Goal: Information Seeking & Learning: Learn about a topic

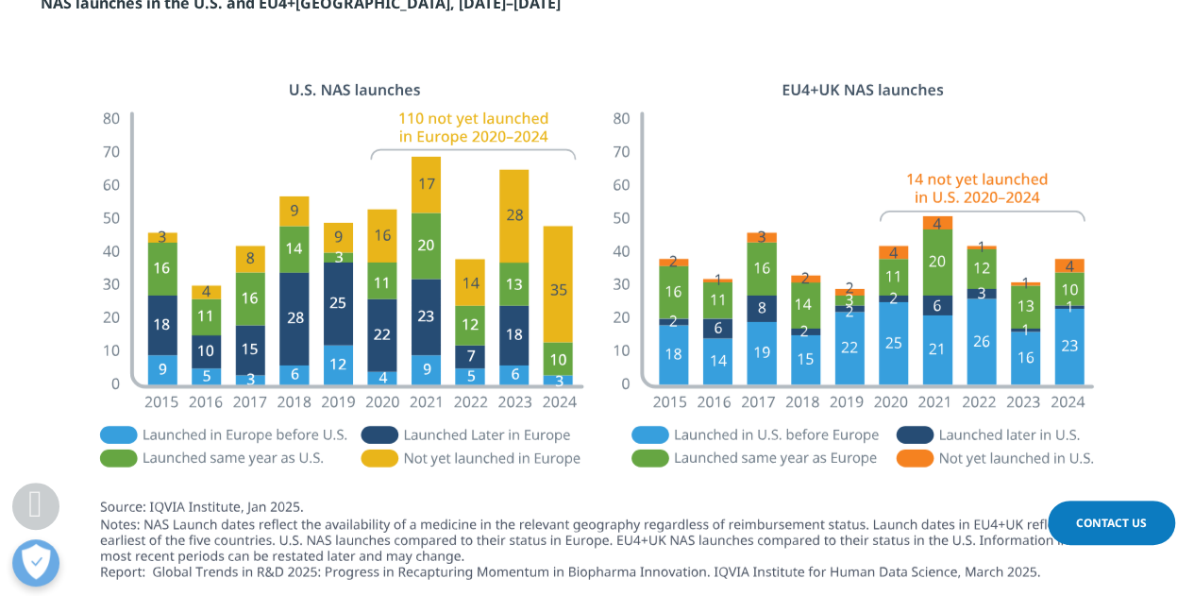
scroll to position [3055, 0]
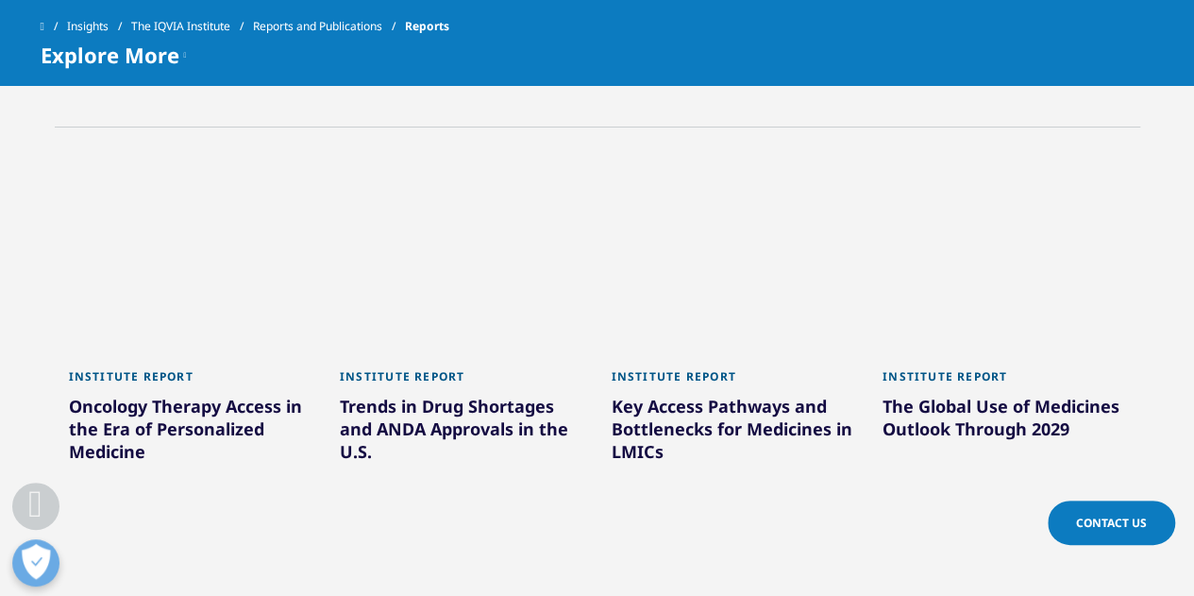
scroll to position [966, 0]
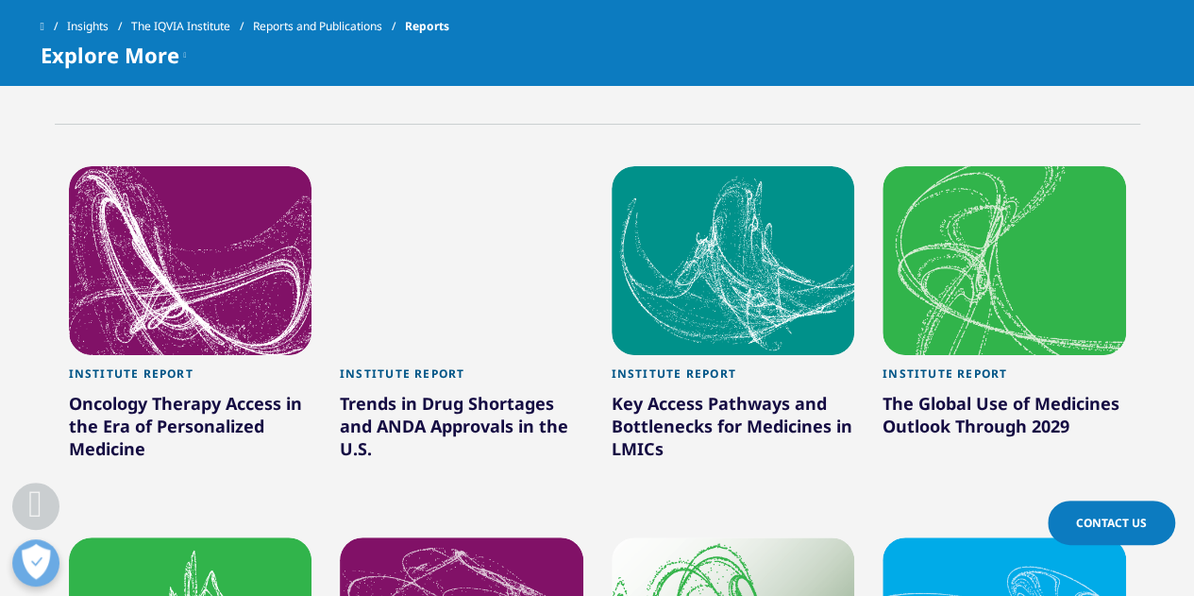
click at [172, 290] on div at bounding box center [191, 260] width 244 height 189
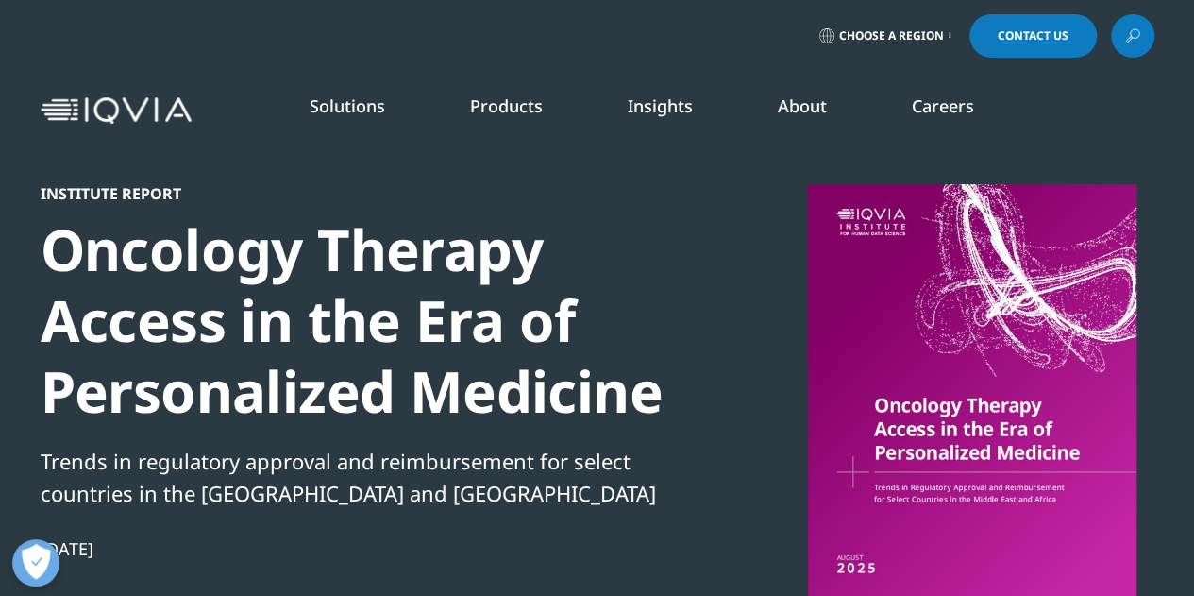
scroll to position [38, 0]
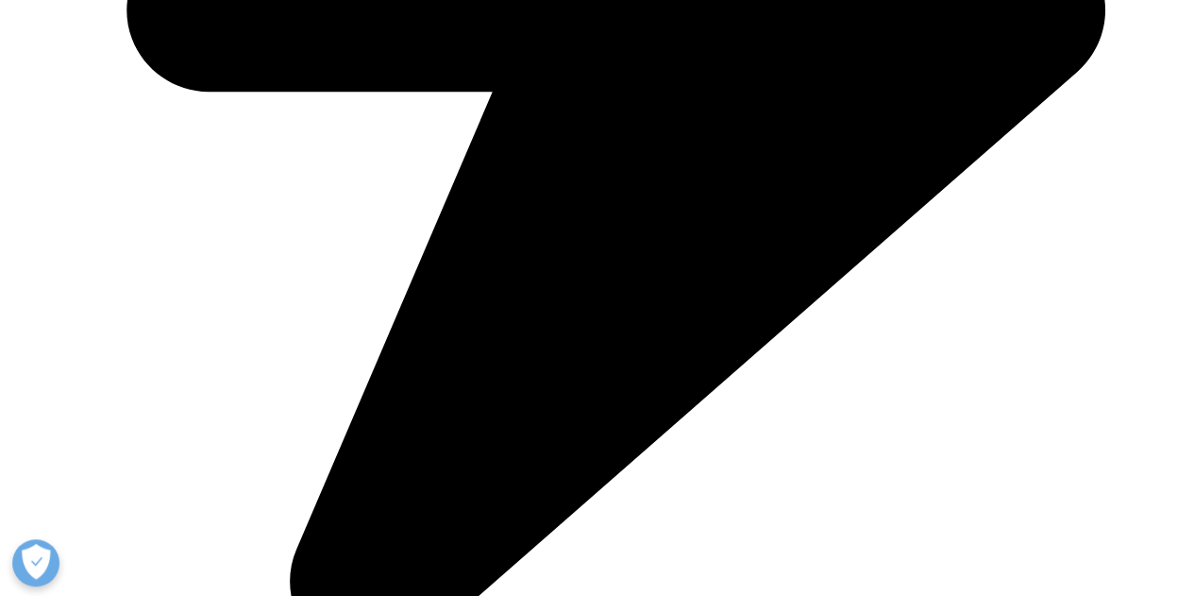
scroll to position [1102, 0]
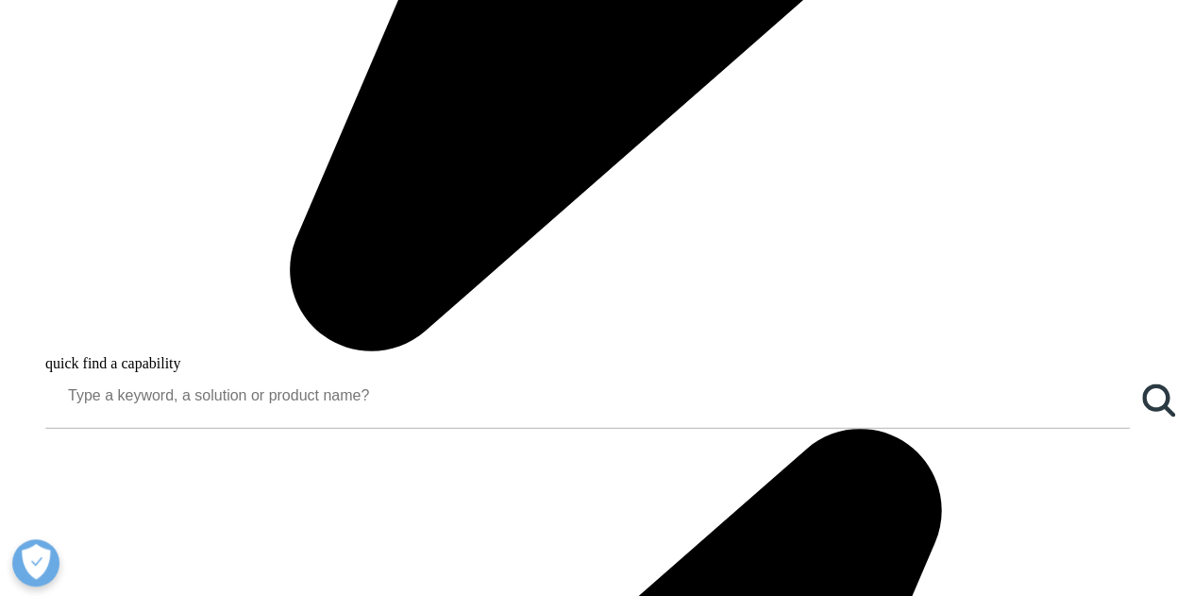
scroll to position [1372, 0]
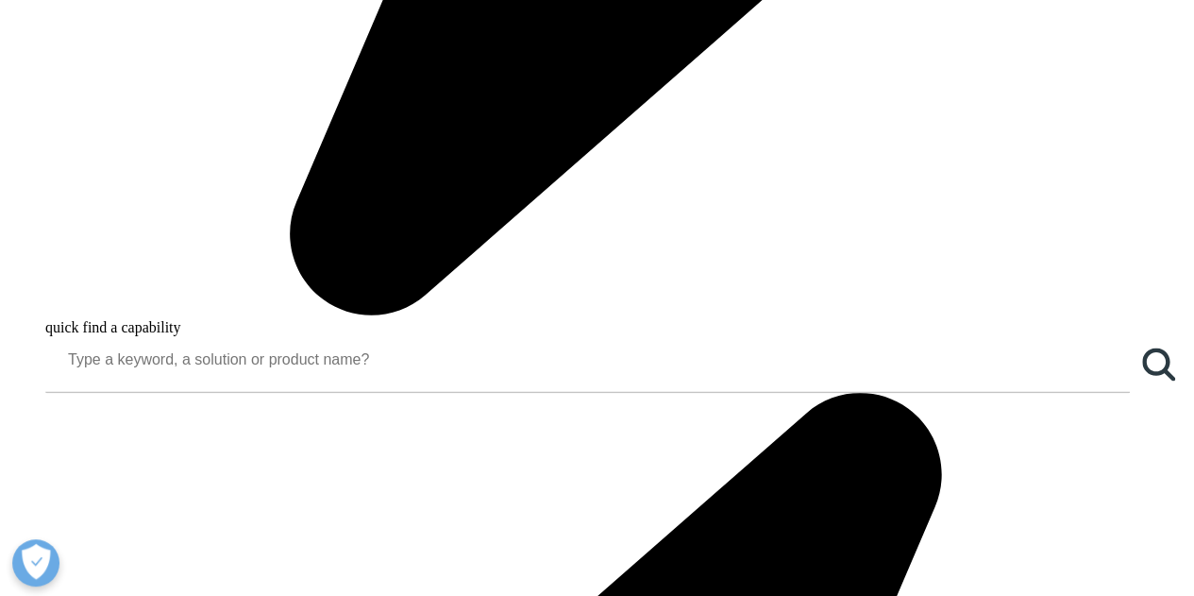
scroll to position [1448, 0]
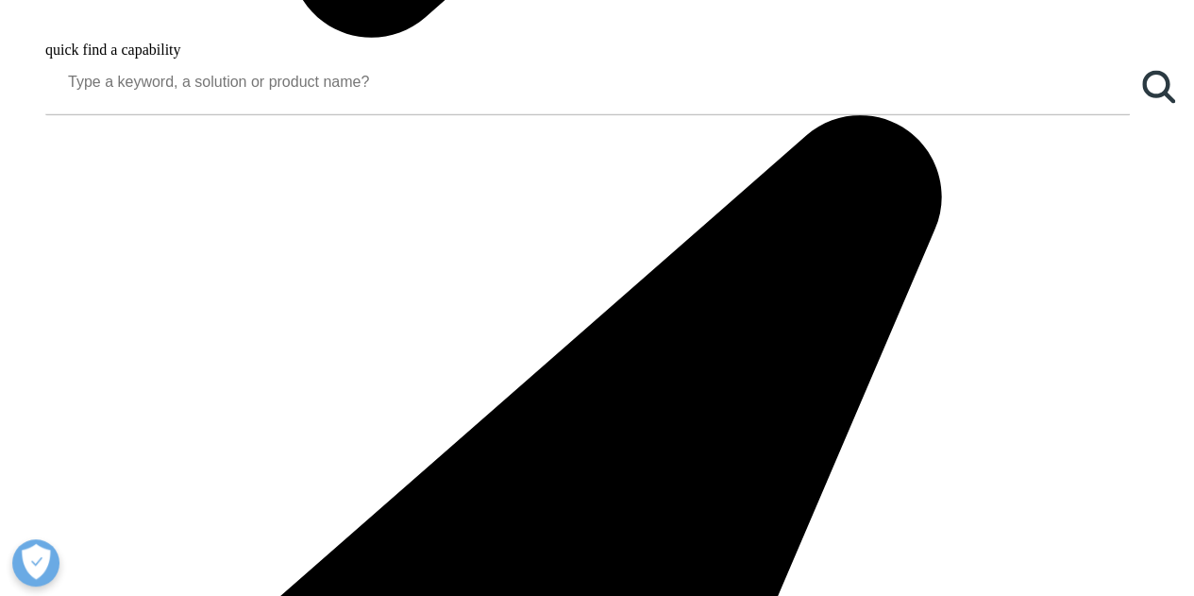
scroll to position [1737, 0]
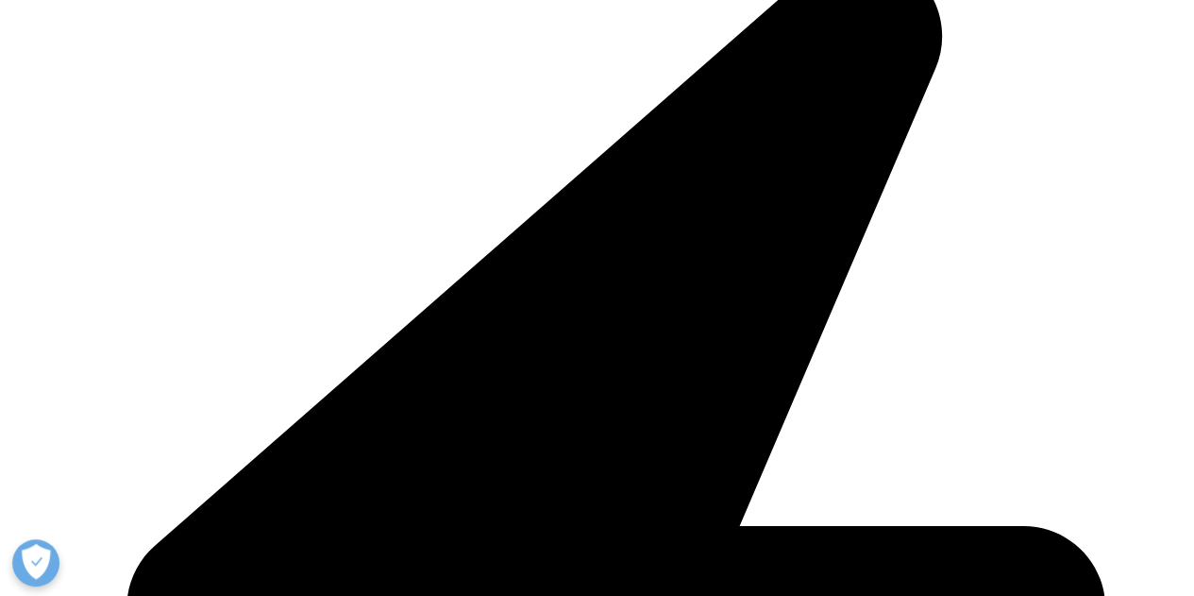
scroll to position [1901, 0]
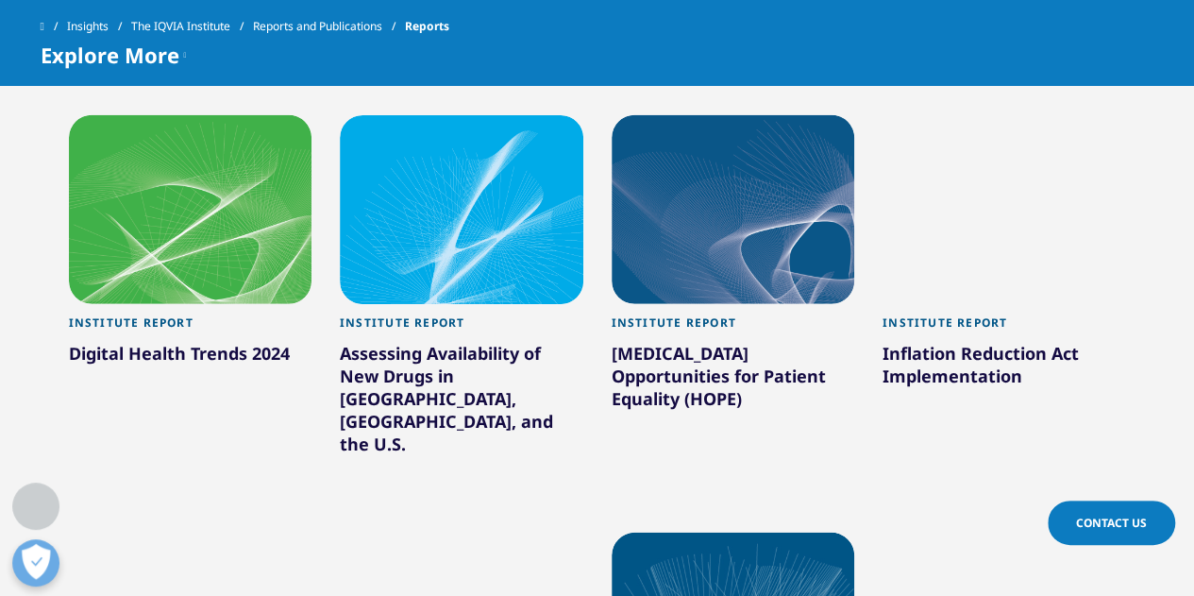
scroll to position [2498, 0]
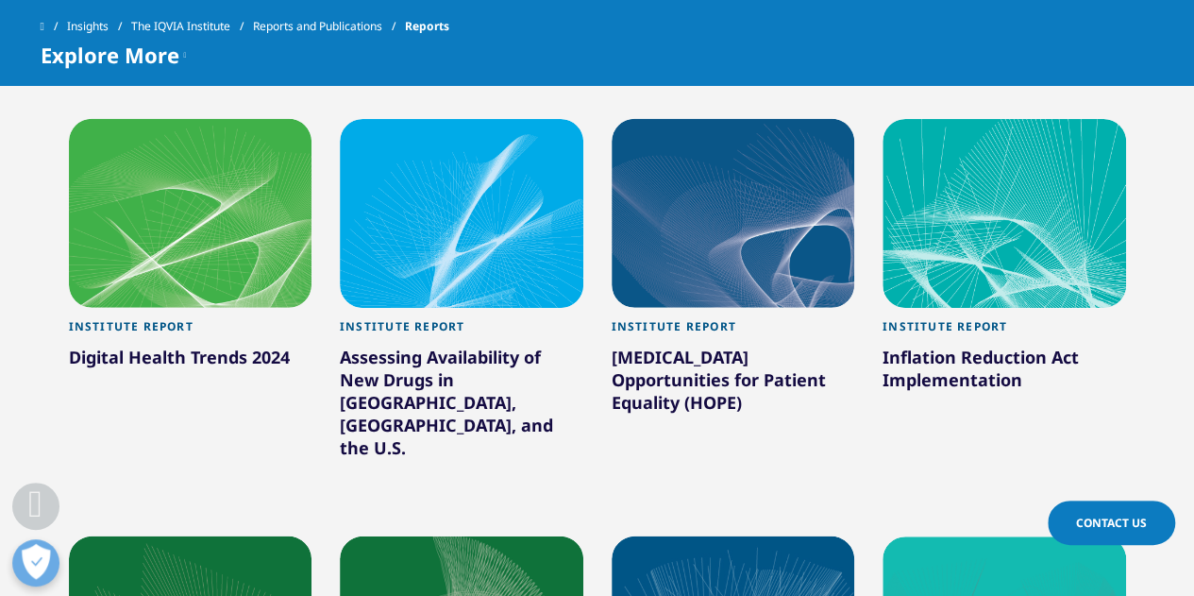
click at [1026, 256] on div at bounding box center [1005, 213] width 244 height 189
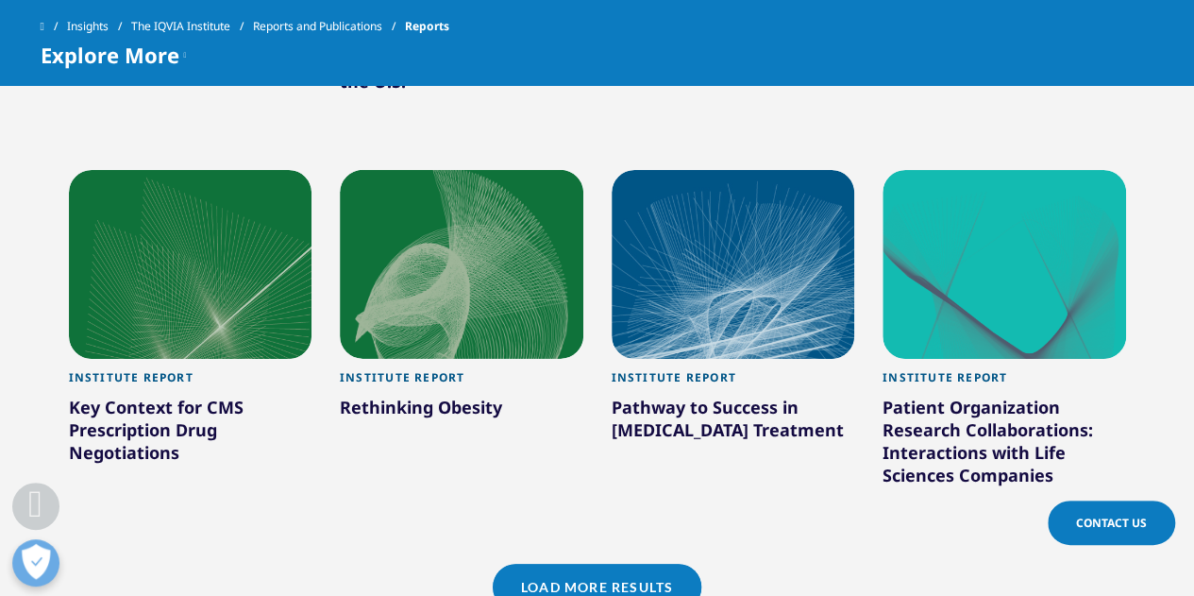
scroll to position [2866, 0]
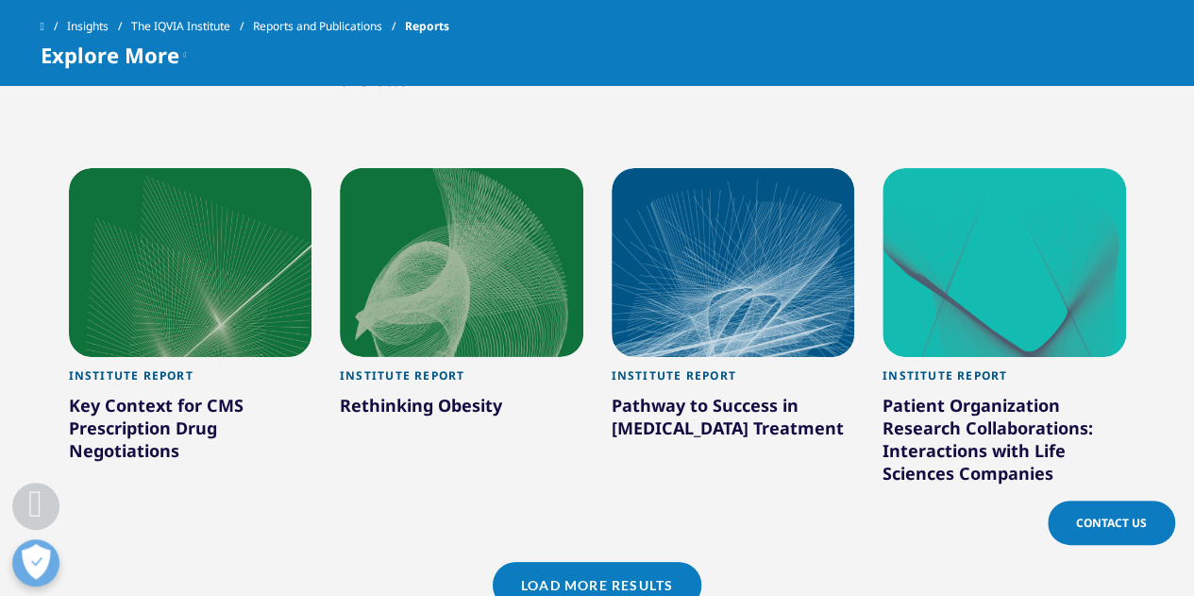
click at [225, 253] on div at bounding box center [191, 262] width 244 height 189
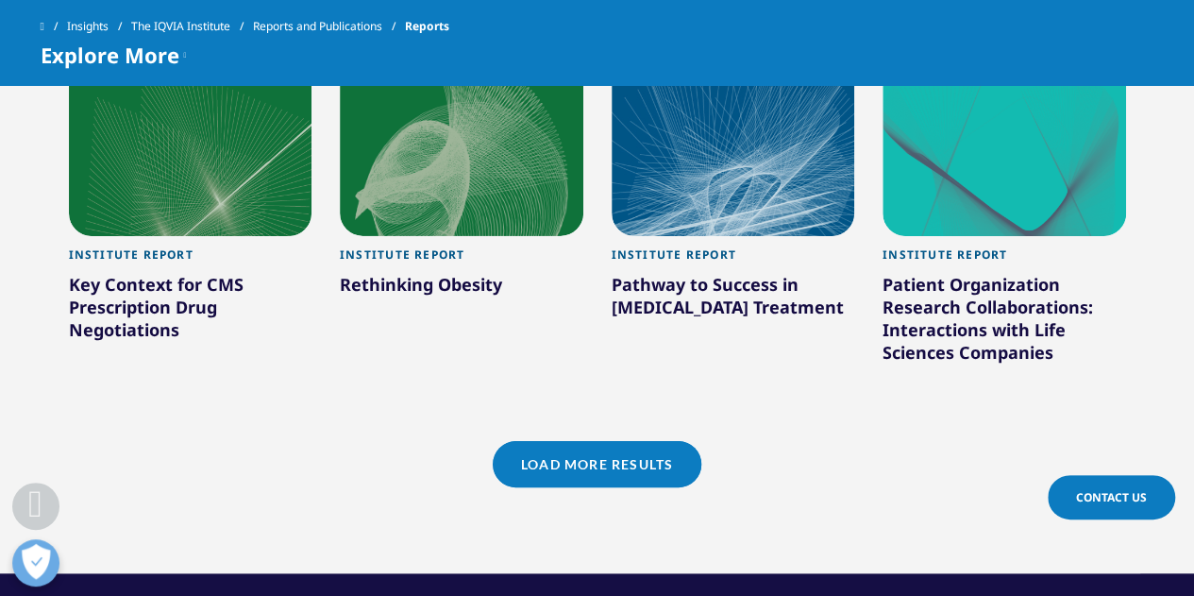
scroll to position [2990, 0]
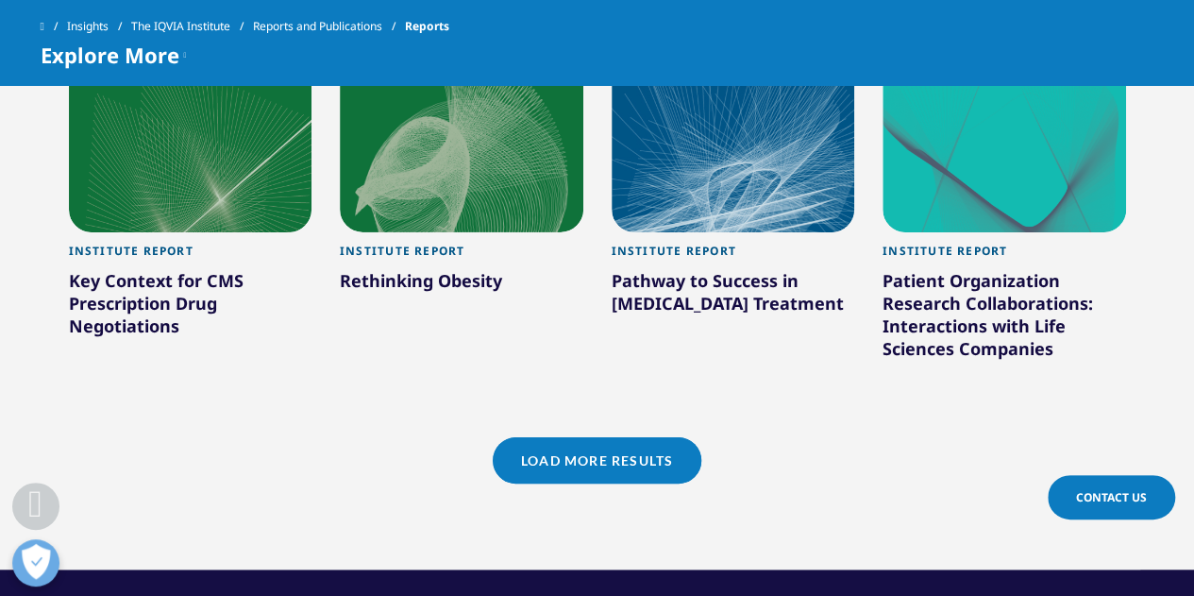
click at [663, 437] on link "Load More Results" at bounding box center [597, 460] width 209 height 46
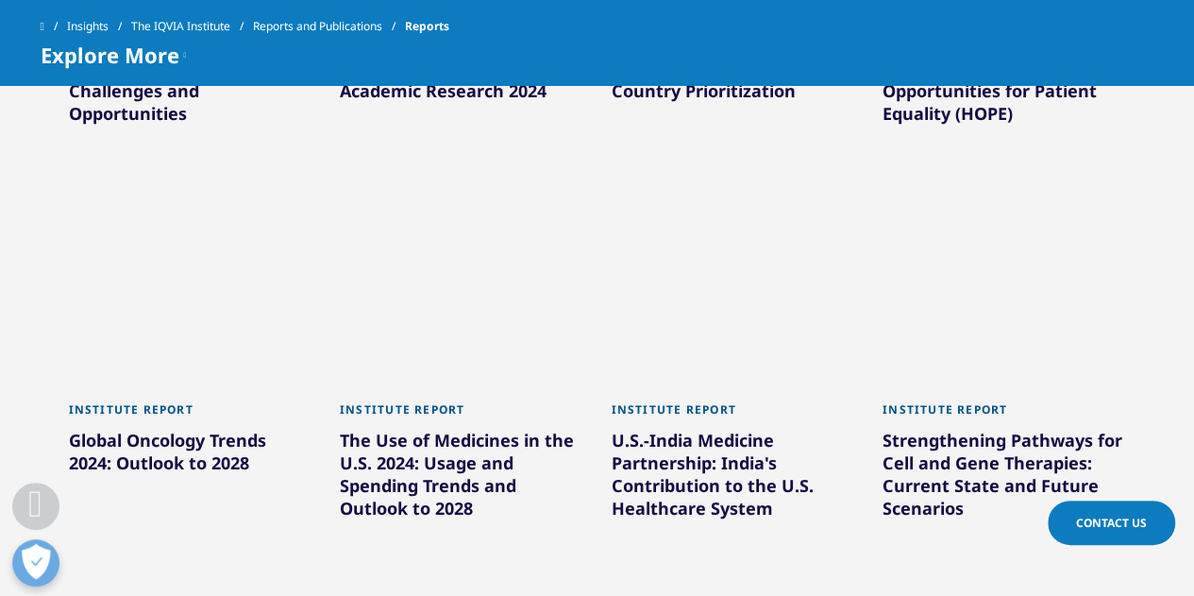
scroll to position [3585, 0]
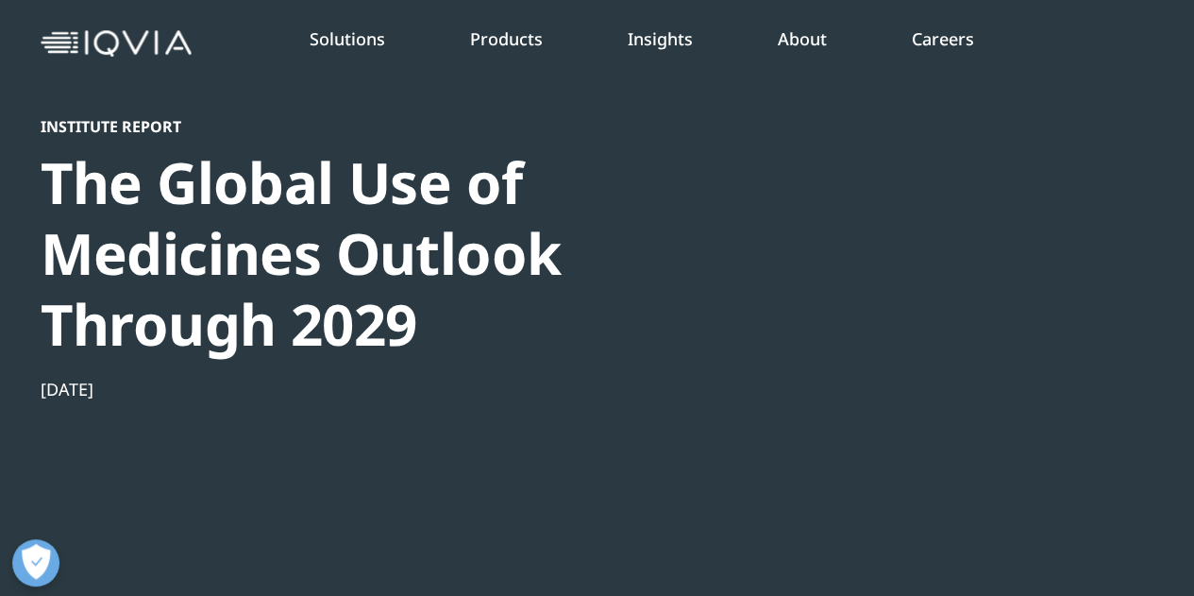
scroll to position [68, 0]
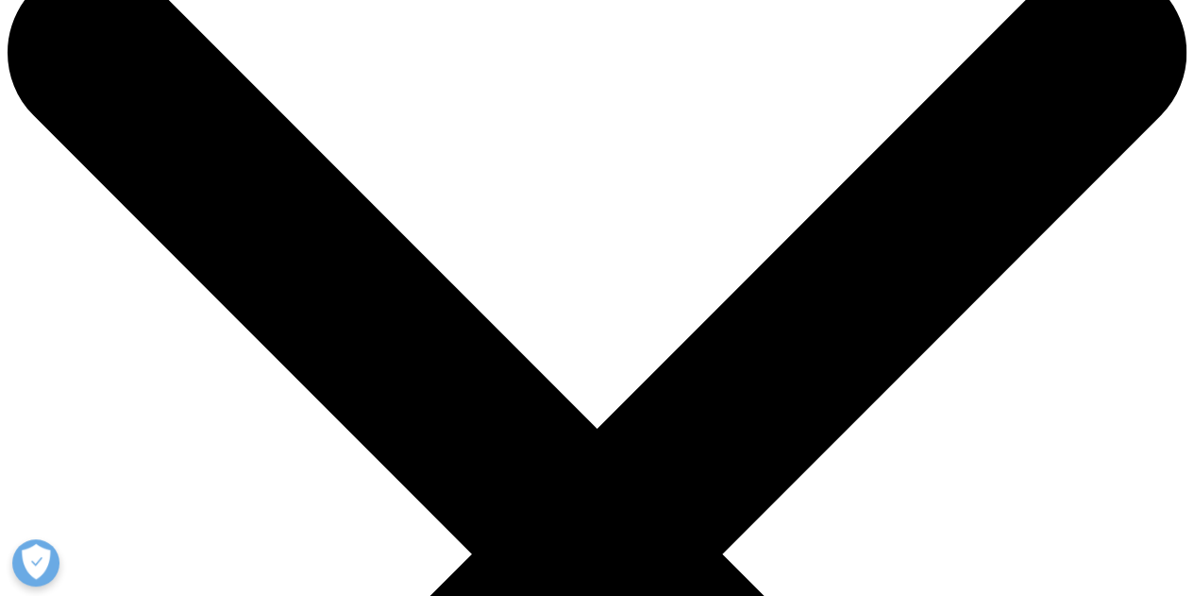
scroll to position [62, 0]
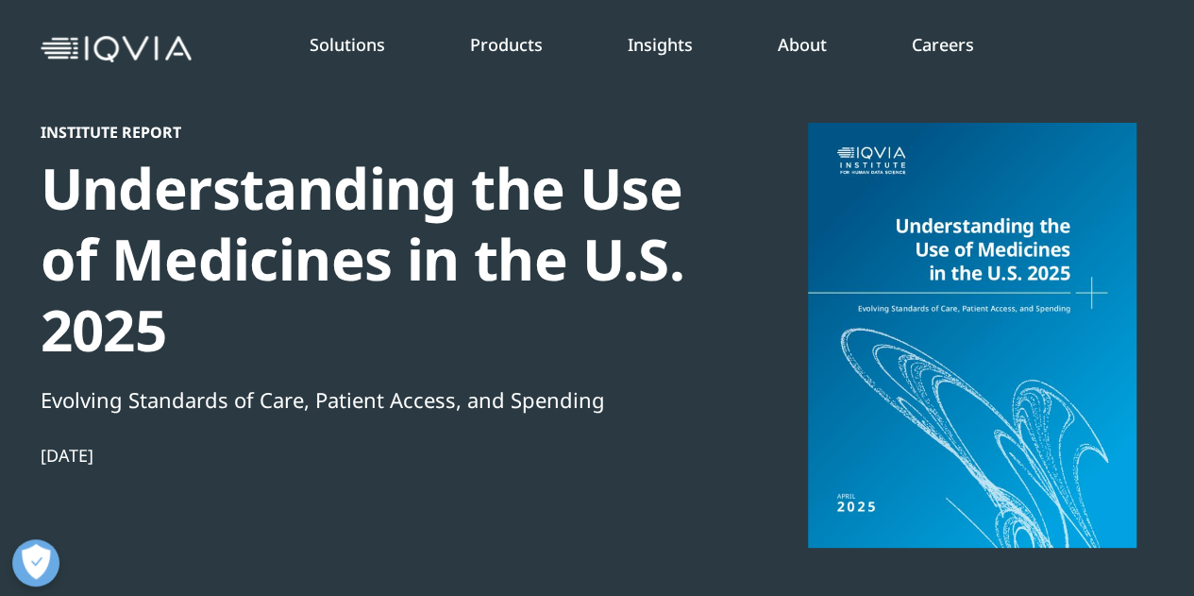
scroll to position [62, 0]
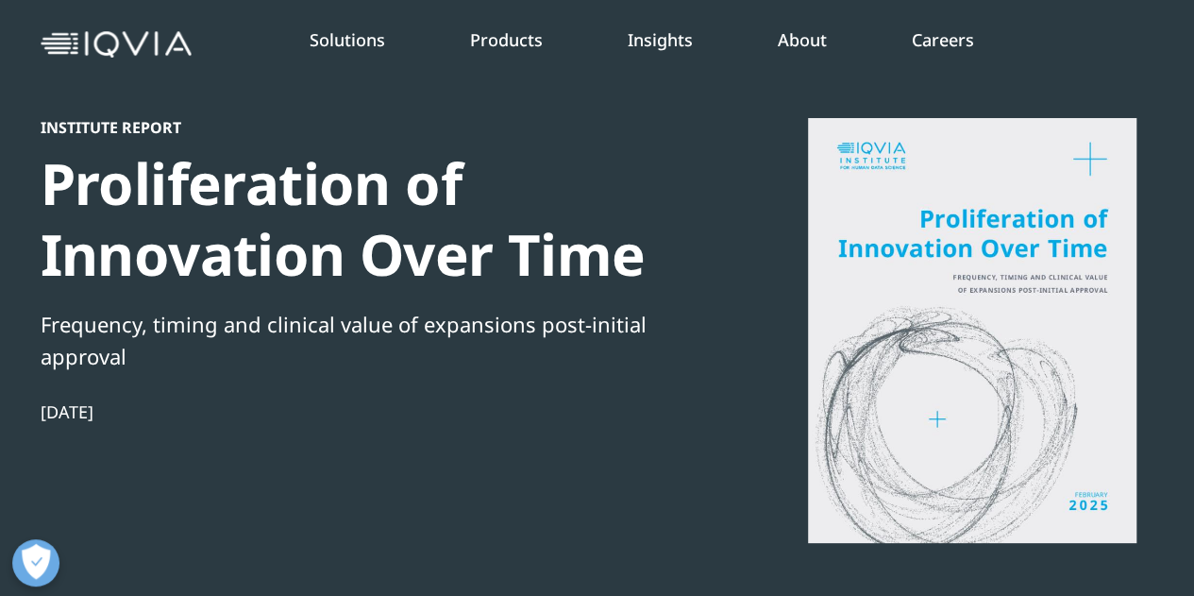
scroll to position [65, 0]
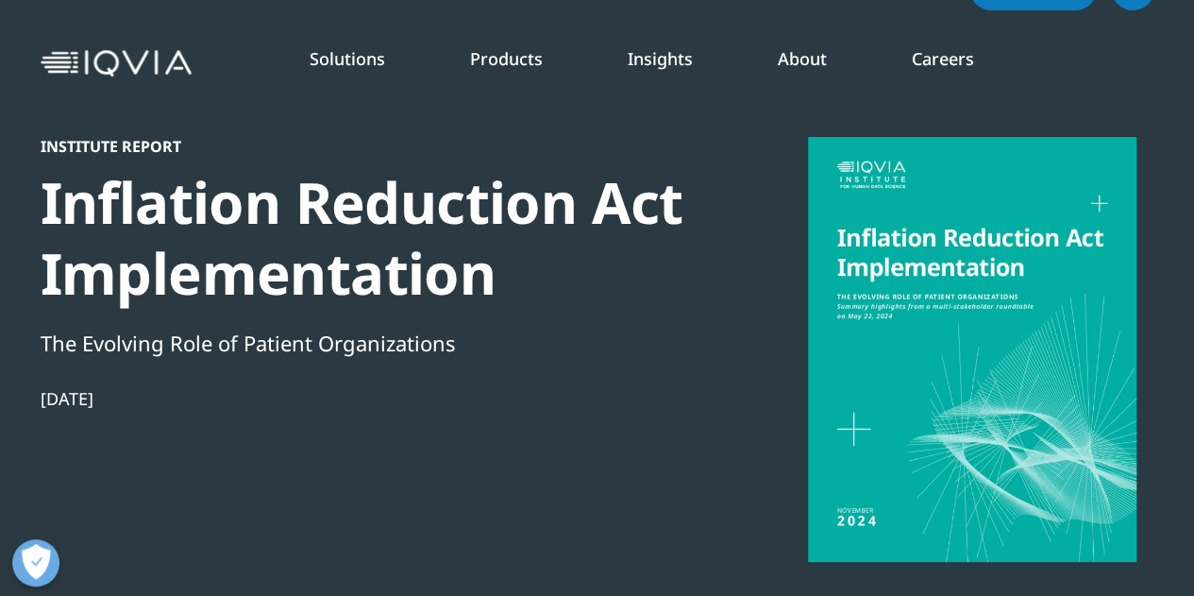
scroll to position [48, 0]
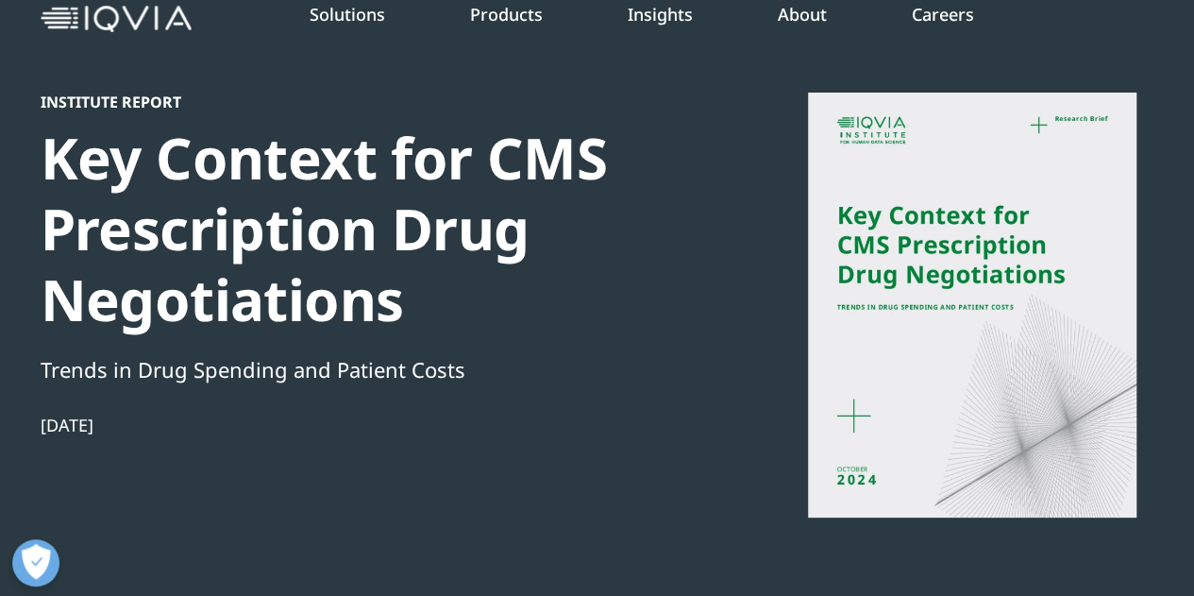
scroll to position [93, 0]
